Goal: Task Accomplishment & Management: Manage account settings

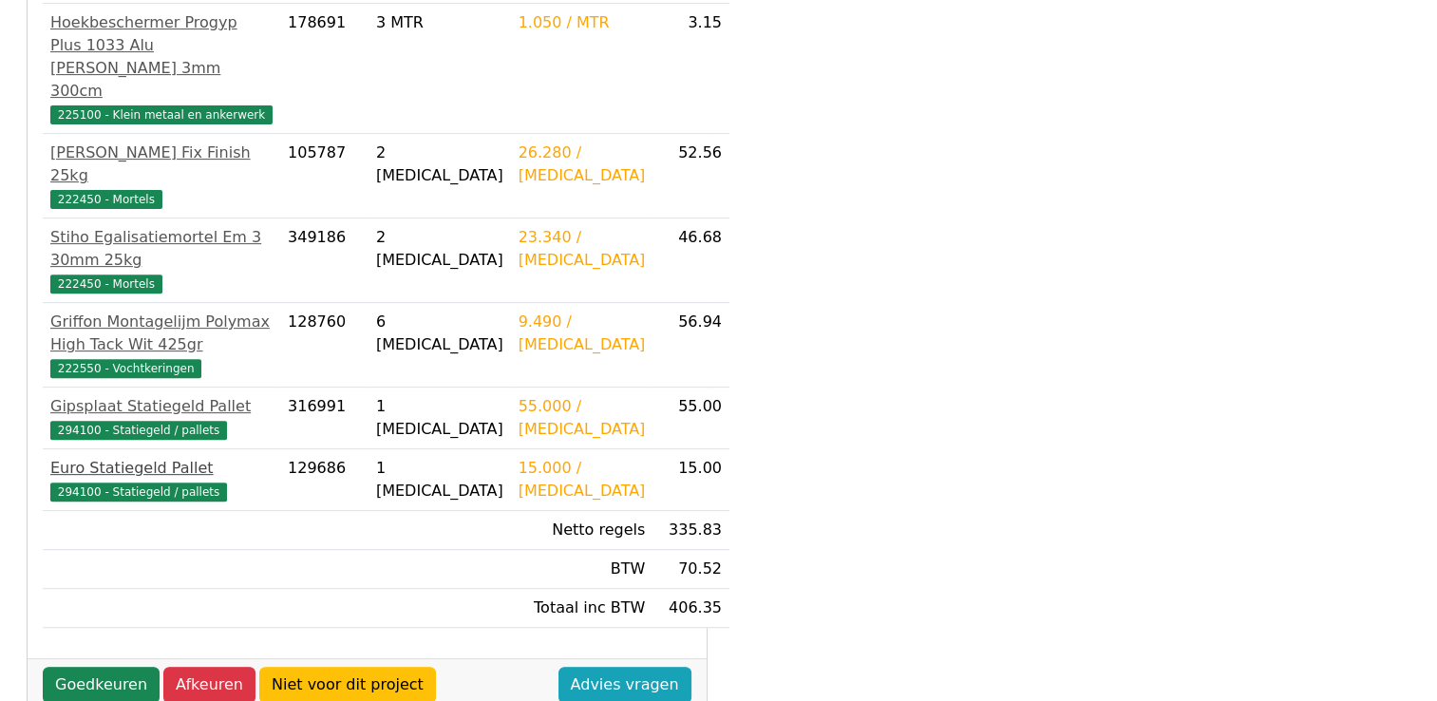
scroll to position [707, 0]
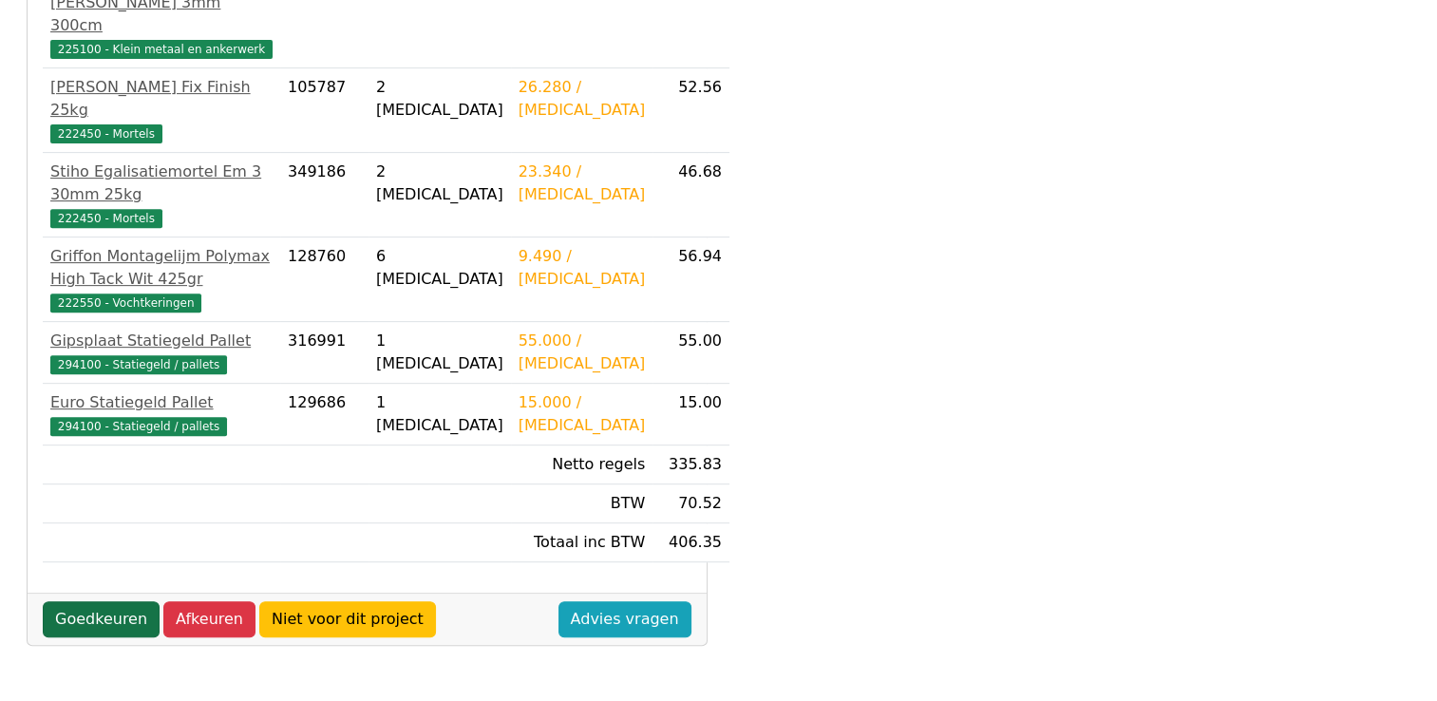
click at [74, 601] on link "Goedkeuren" at bounding box center [101, 619] width 117 height 36
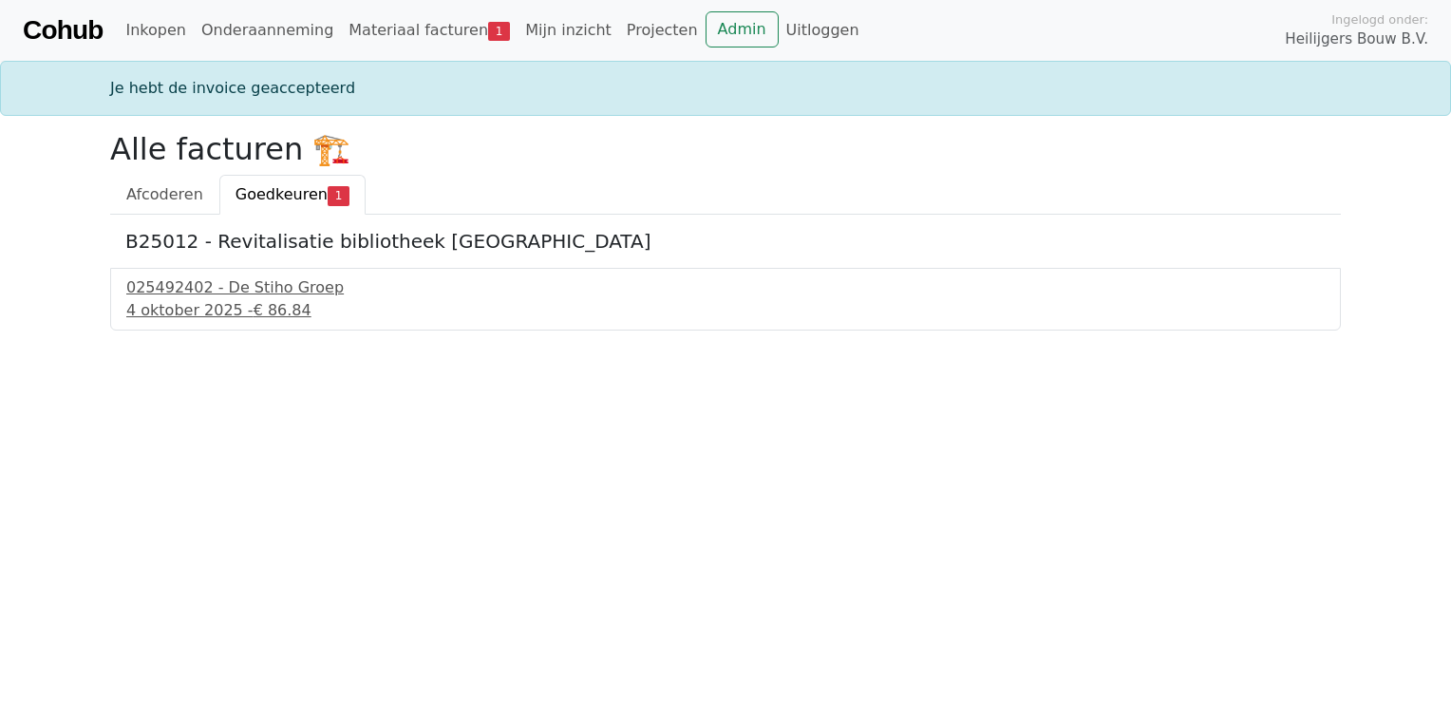
click at [226, 323] on div "025492402 - De Stiho Groep 4 oktober 2025 - € 86.84" at bounding box center [725, 299] width 1231 height 63
click at [224, 301] on div "4 oktober 2025 - € 86.84" at bounding box center [725, 310] width 1199 height 23
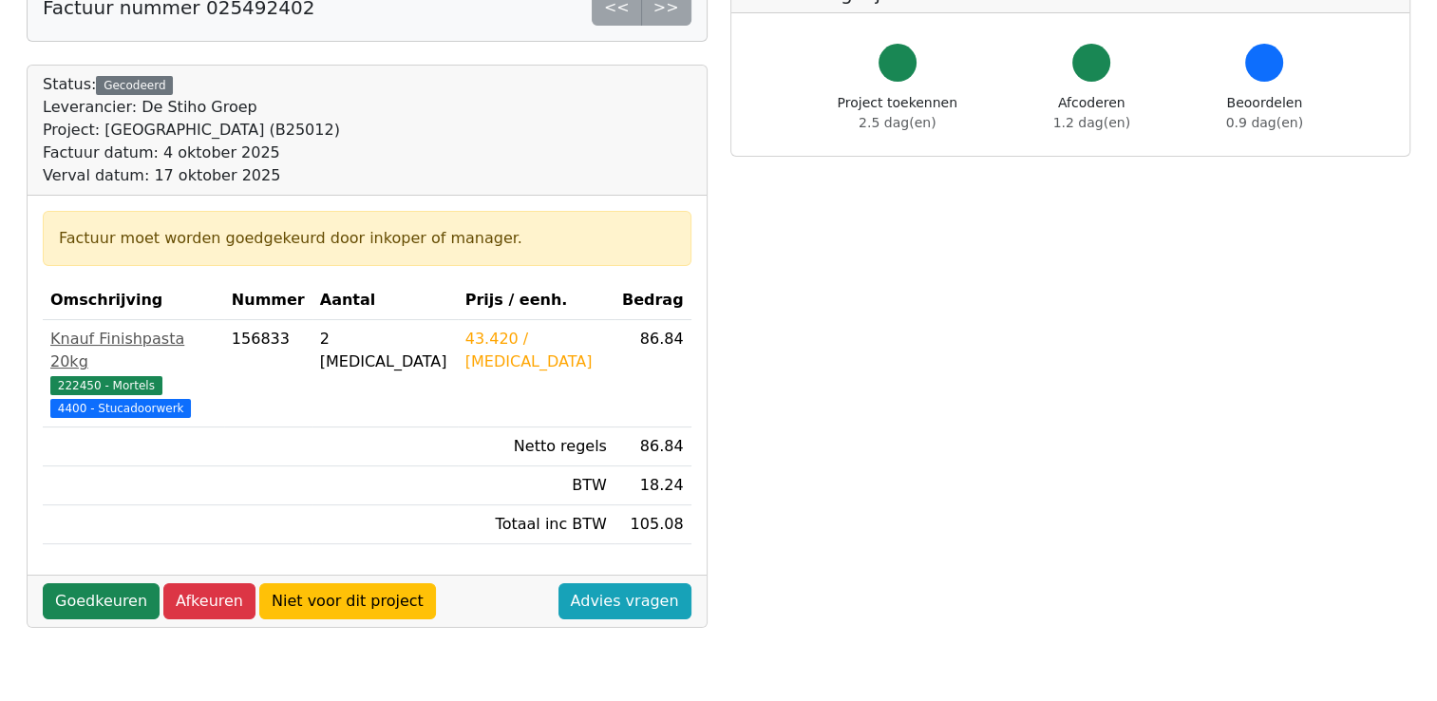
scroll to position [380, 0]
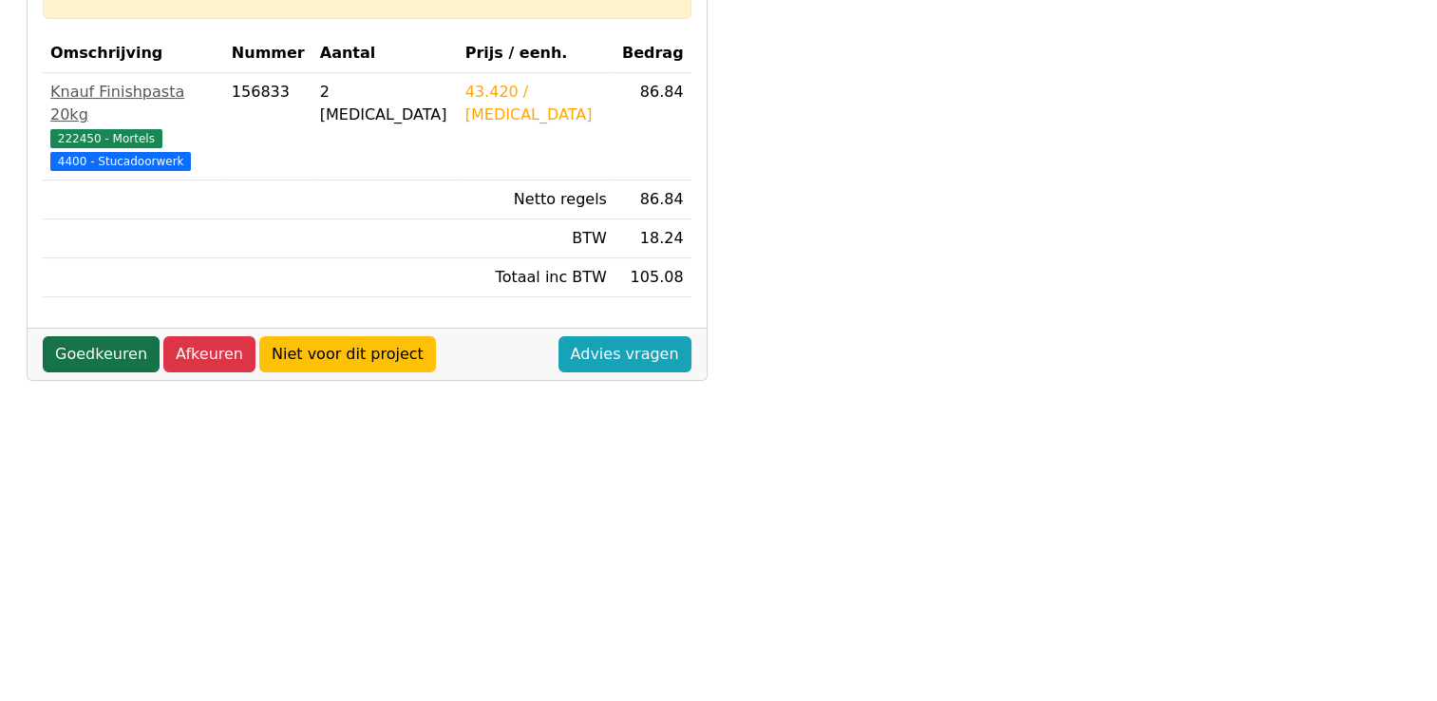
click at [88, 336] on link "Goedkeuren" at bounding box center [101, 354] width 117 height 36
